Goal: Task Accomplishment & Management: Manage account settings

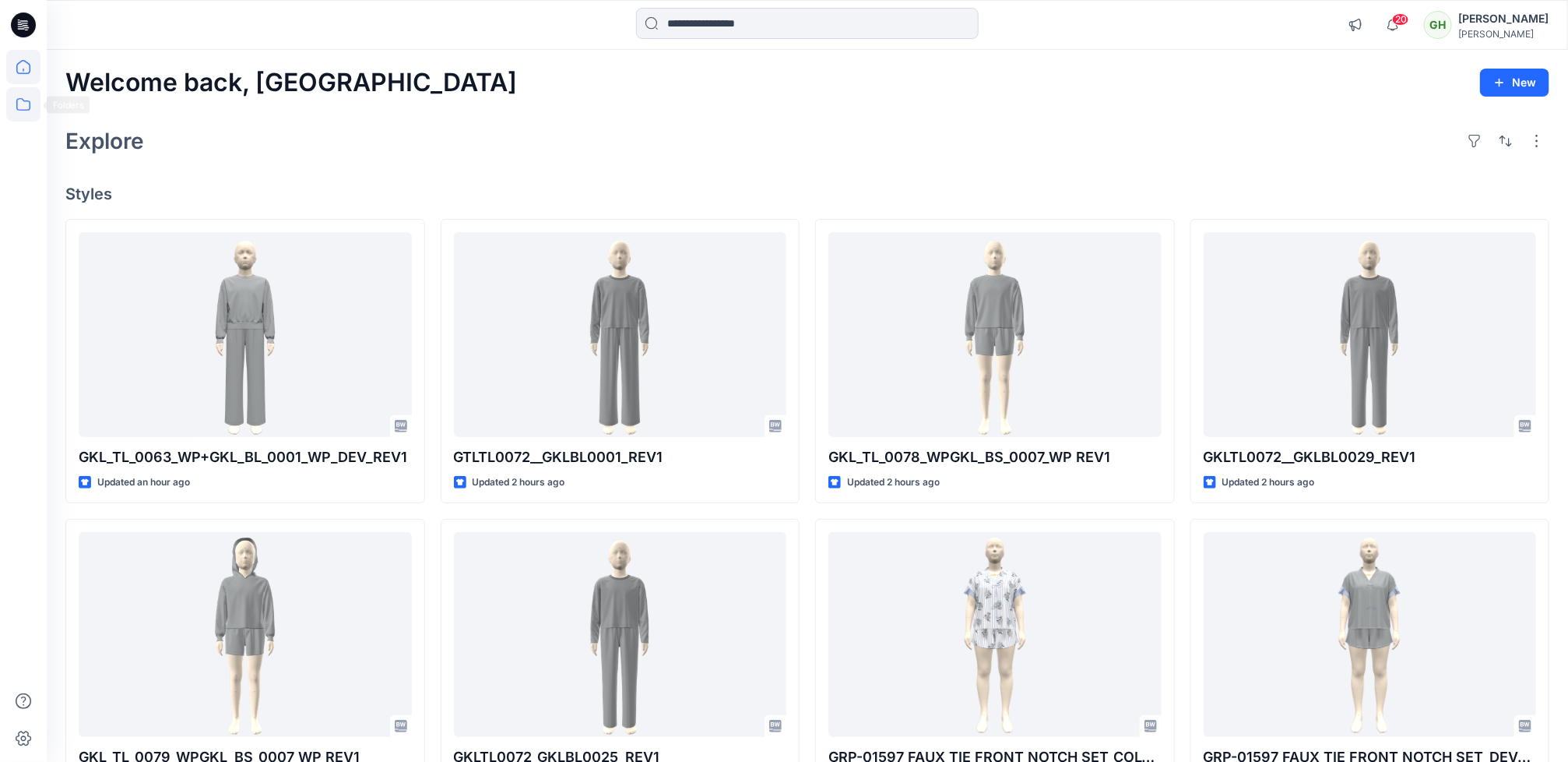
click at [27, 105] on icon at bounding box center [23, 105] width 34 height 34
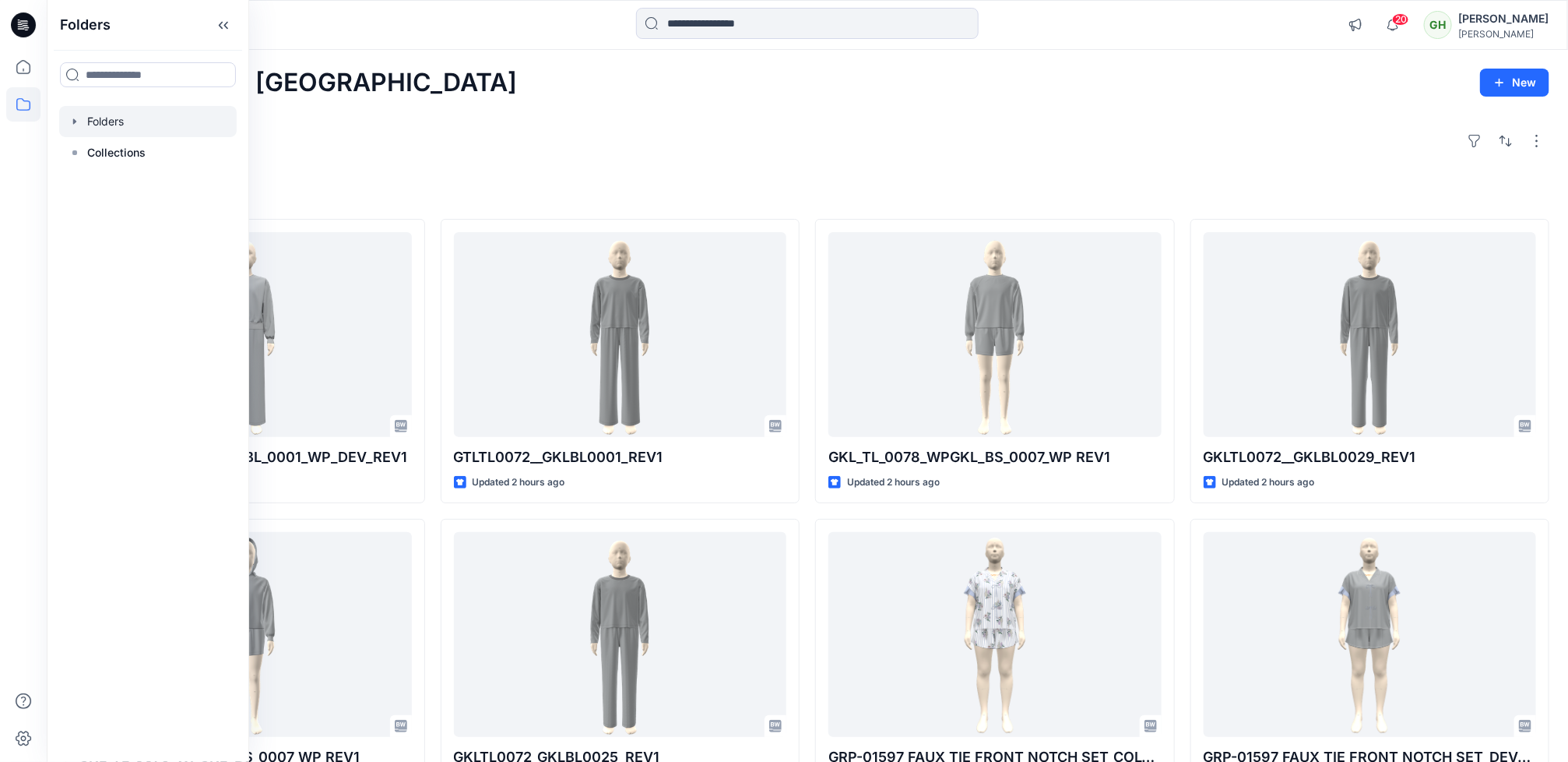
click at [103, 119] on div at bounding box center [147, 122] width 177 height 31
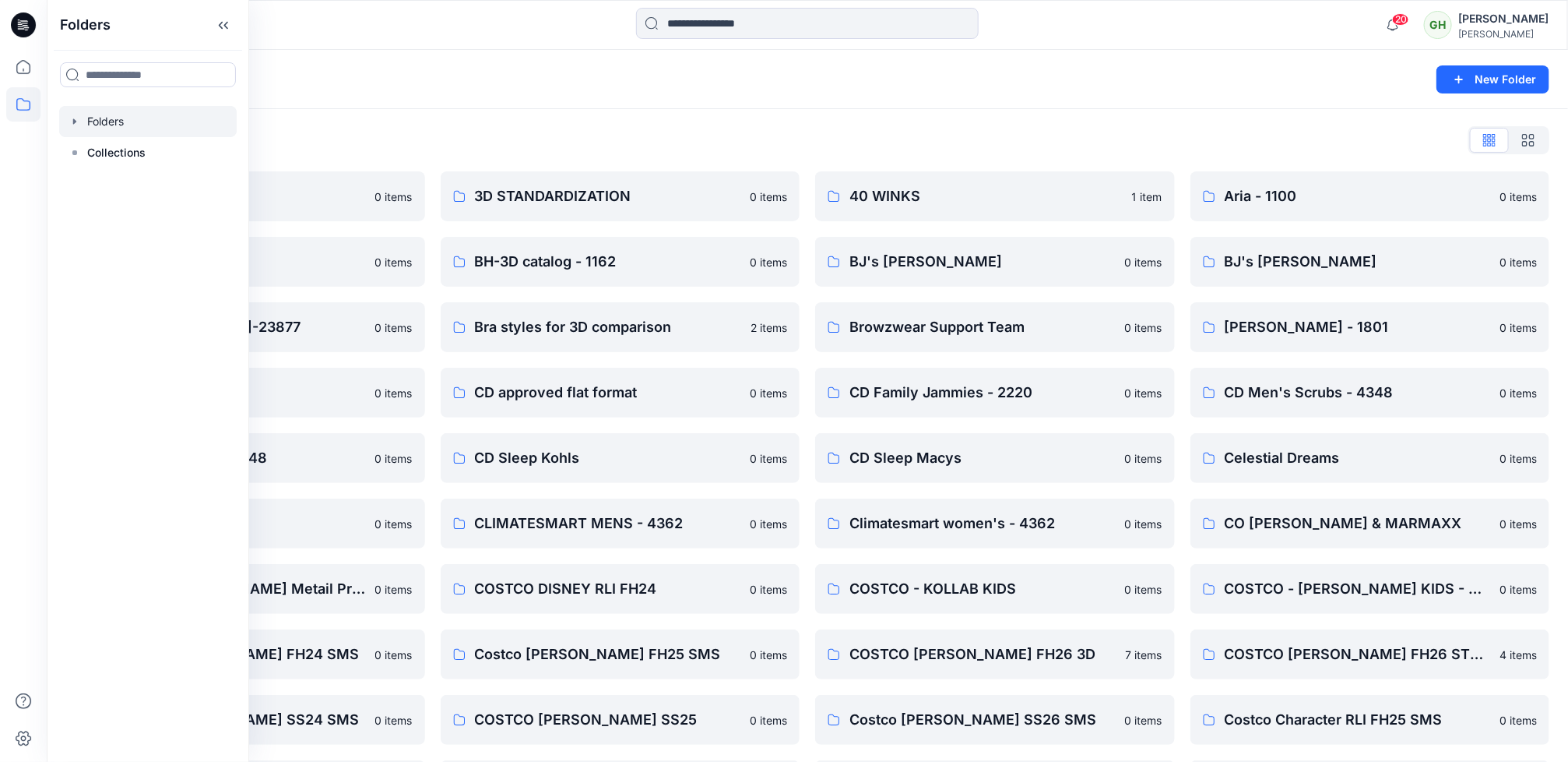
click at [564, 133] on div "Folders List" at bounding box center [807, 140] width 1484 height 25
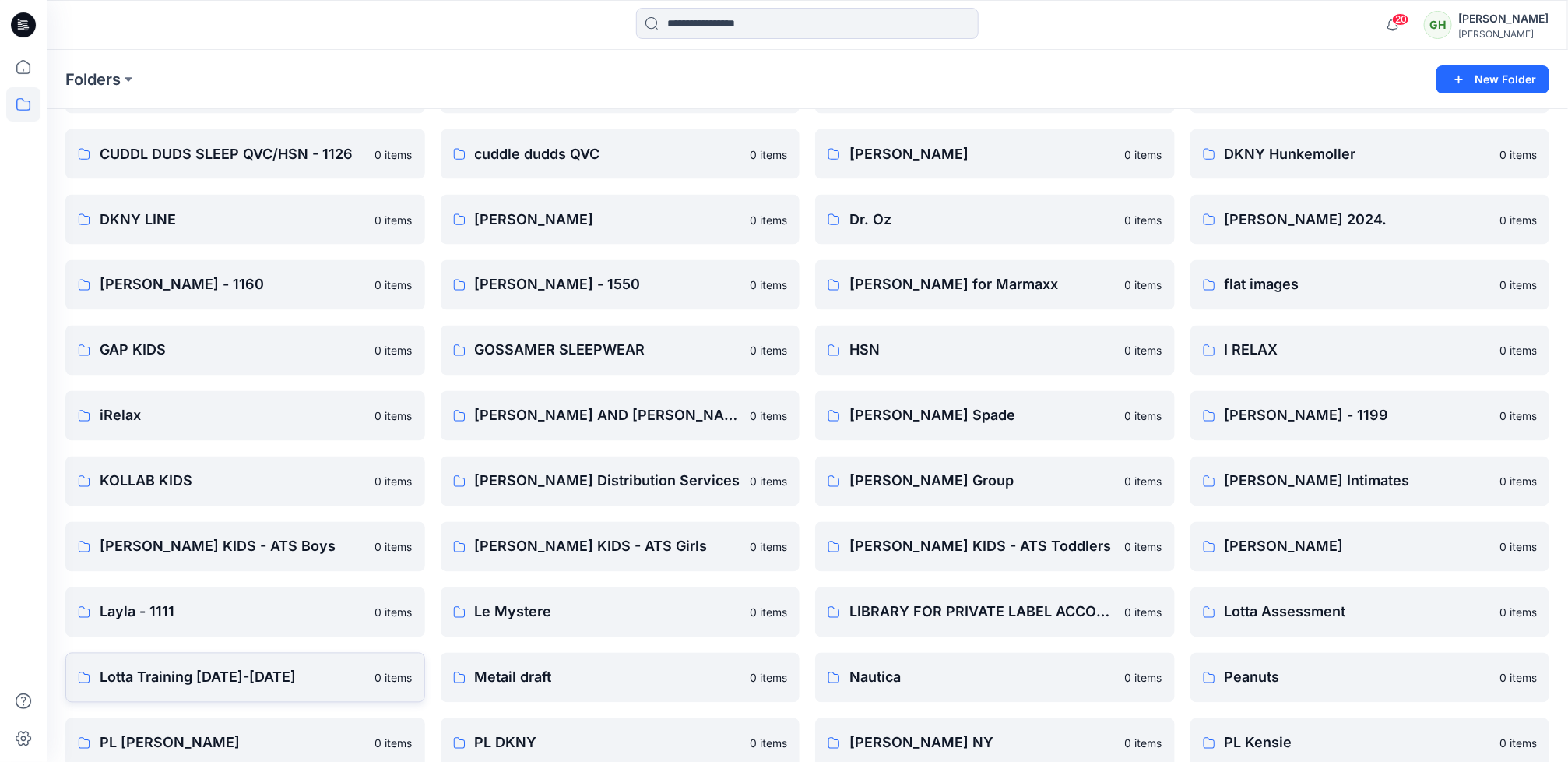
scroll to position [1767, 0]
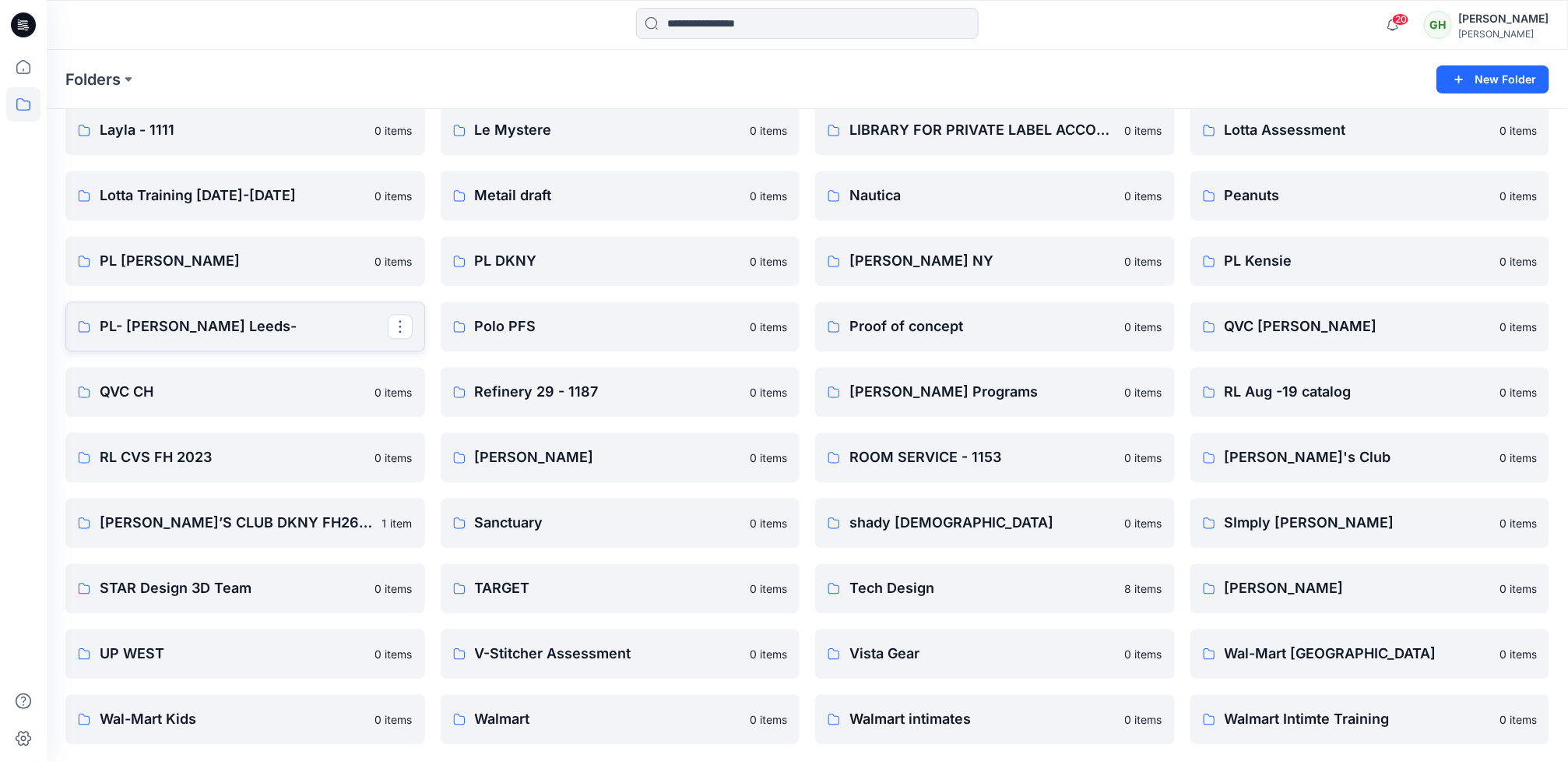
click at [210, 332] on p "PL- Richards Leeds-" at bounding box center [244, 326] width 288 height 22
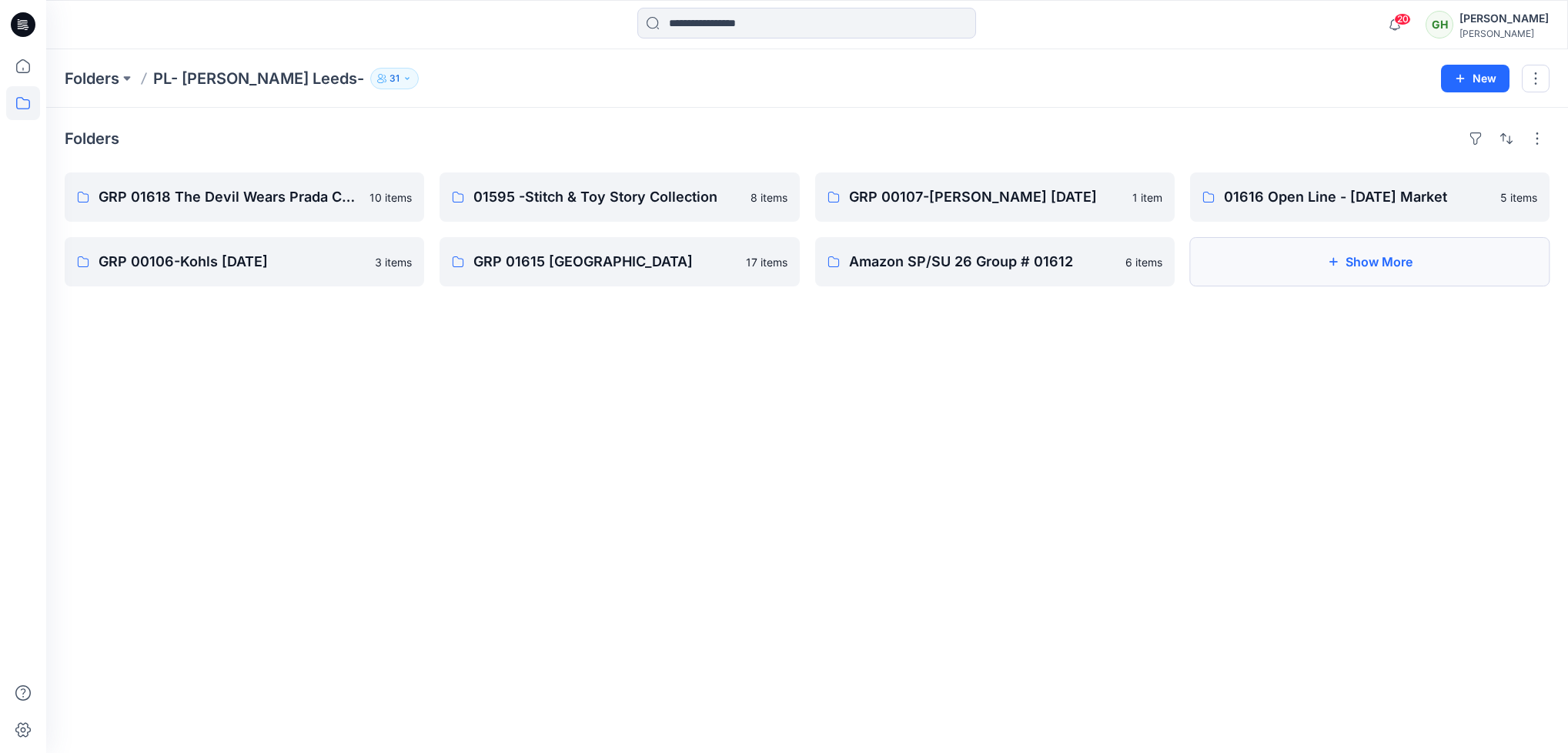
click at [1171, 268] on button "Show More" at bounding box center [1370, 261] width 360 height 49
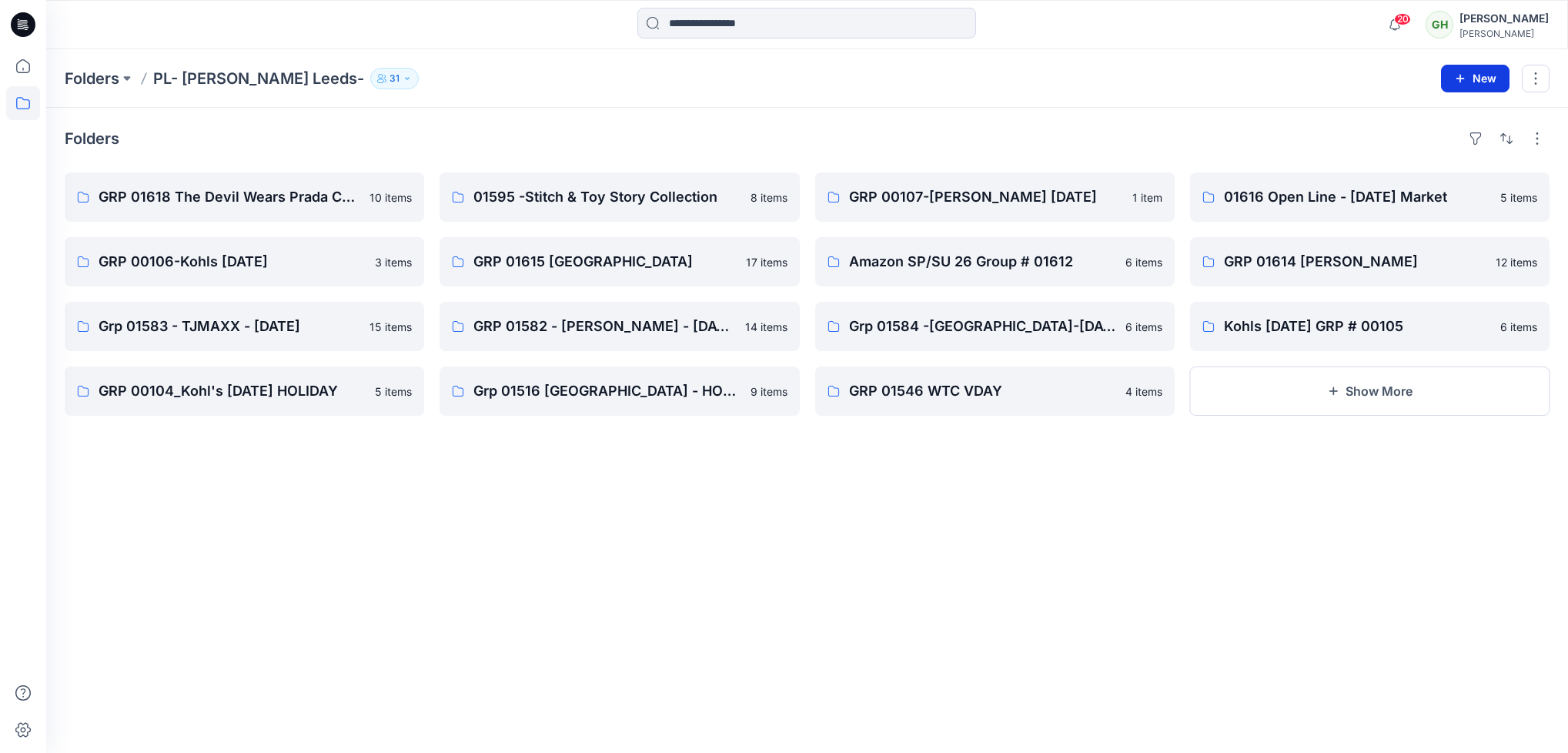
click at [1171, 74] on button "New" at bounding box center [1476, 79] width 69 height 28
click at [1171, 120] on p "New Style" at bounding box center [1428, 116] width 51 height 18
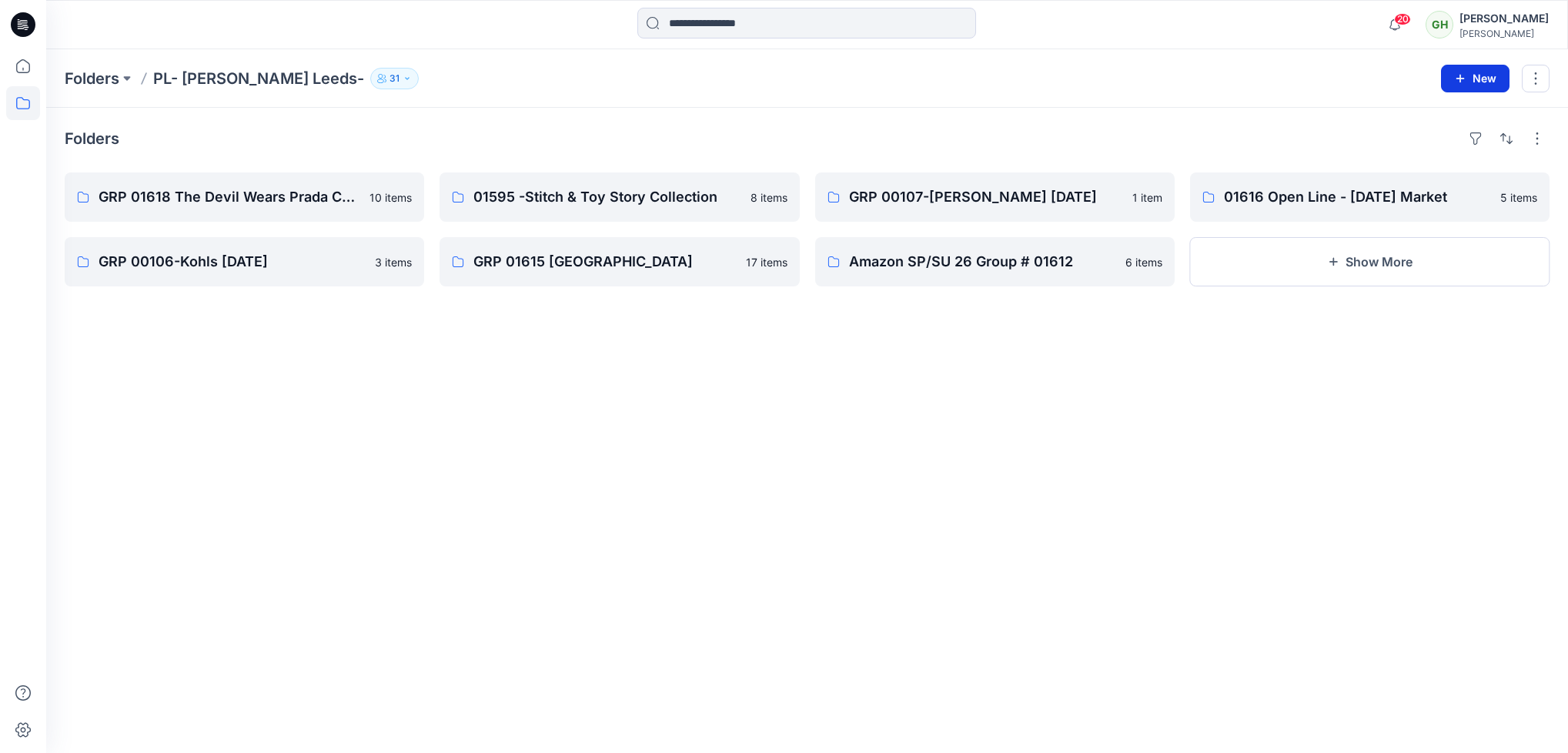
click at [1171, 71] on button "New" at bounding box center [1476, 79] width 69 height 28
click at [1171, 143] on p "New Folder" at bounding box center [1430, 146] width 57 height 16
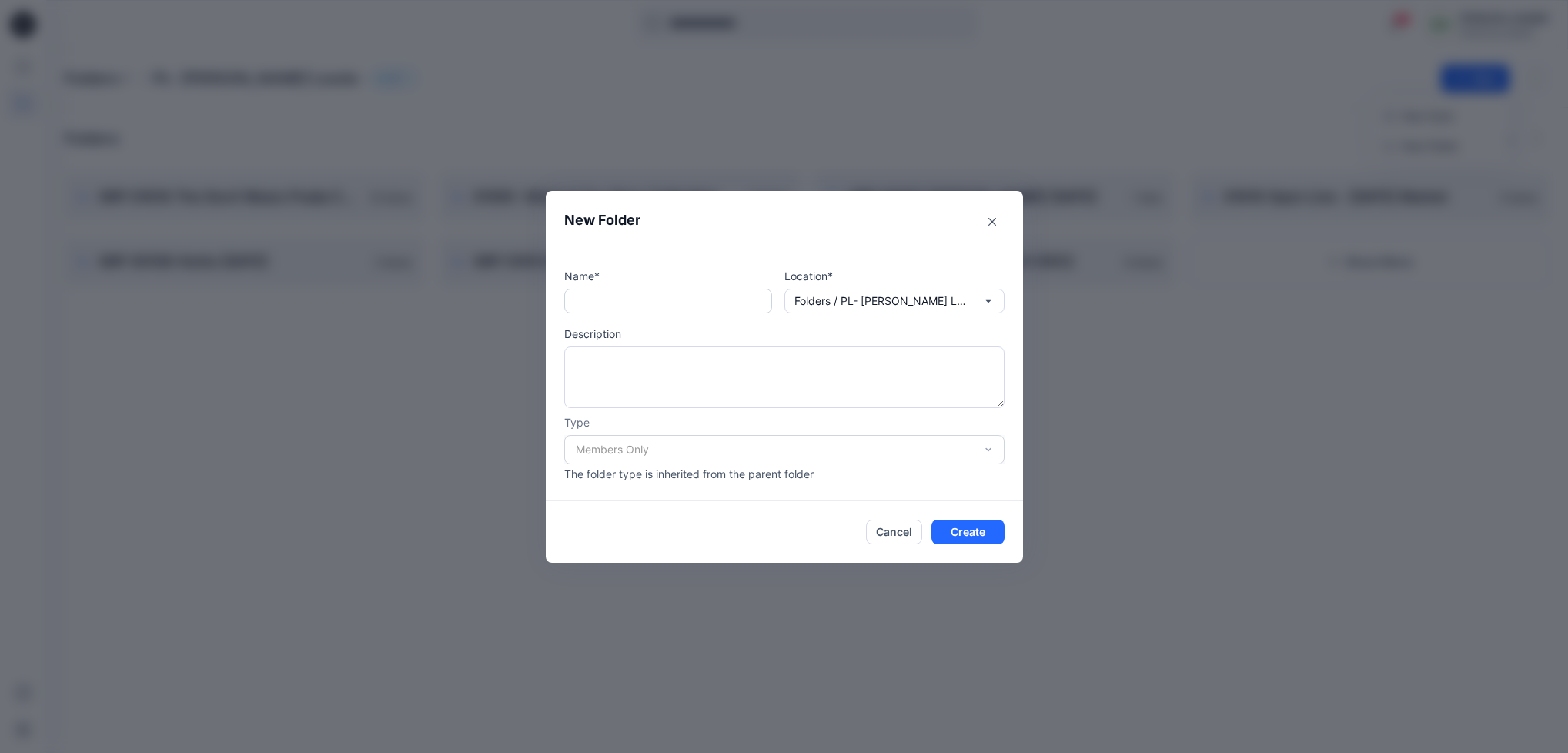
click at [640, 293] on input "text" at bounding box center [667, 300] width 208 height 25
paste input "**********"
type input "**********"
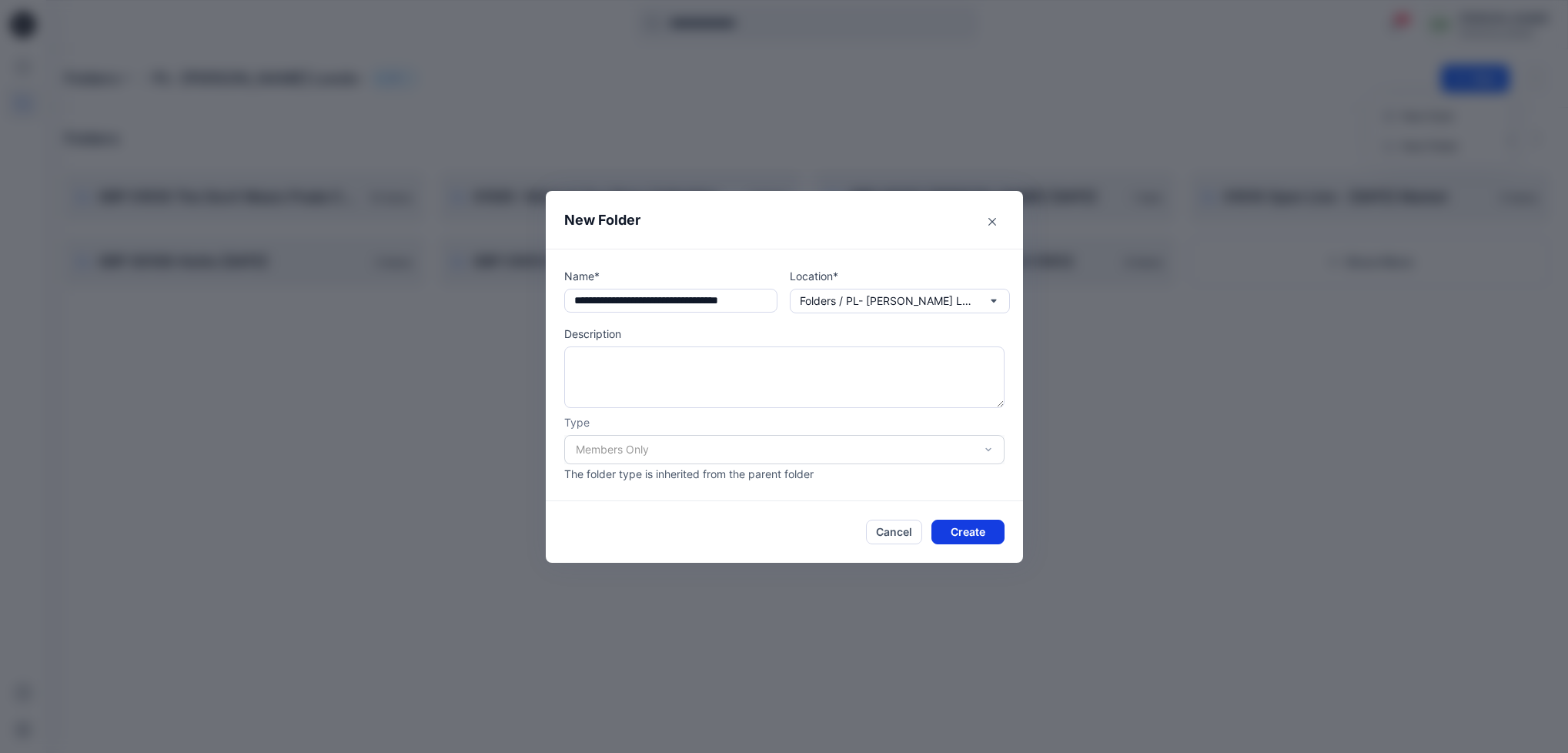
click at [973, 525] on button "Create" at bounding box center [968, 532] width 73 height 25
